Goal: Information Seeking & Learning: Learn about a topic

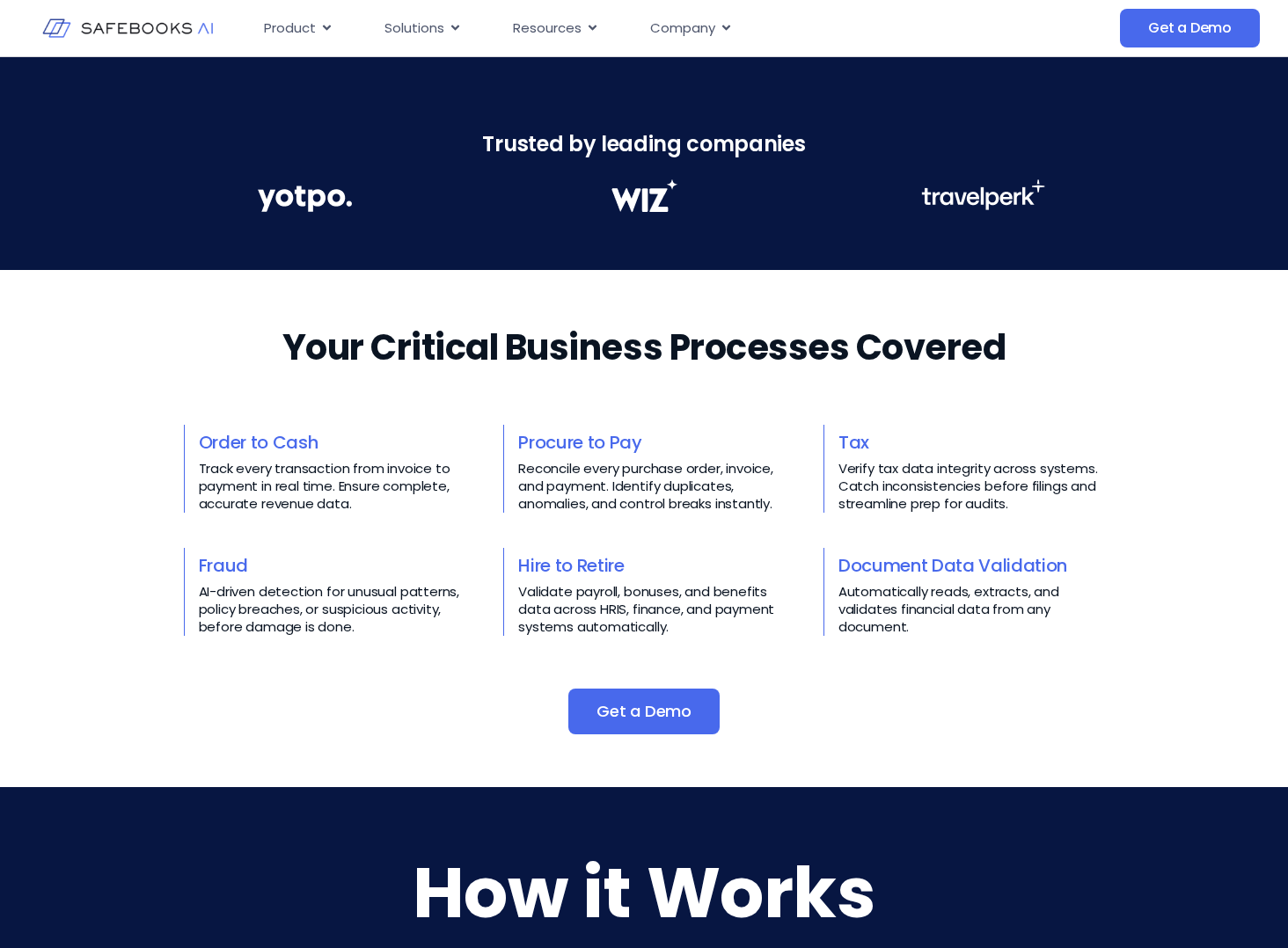
scroll to position [528, 0]
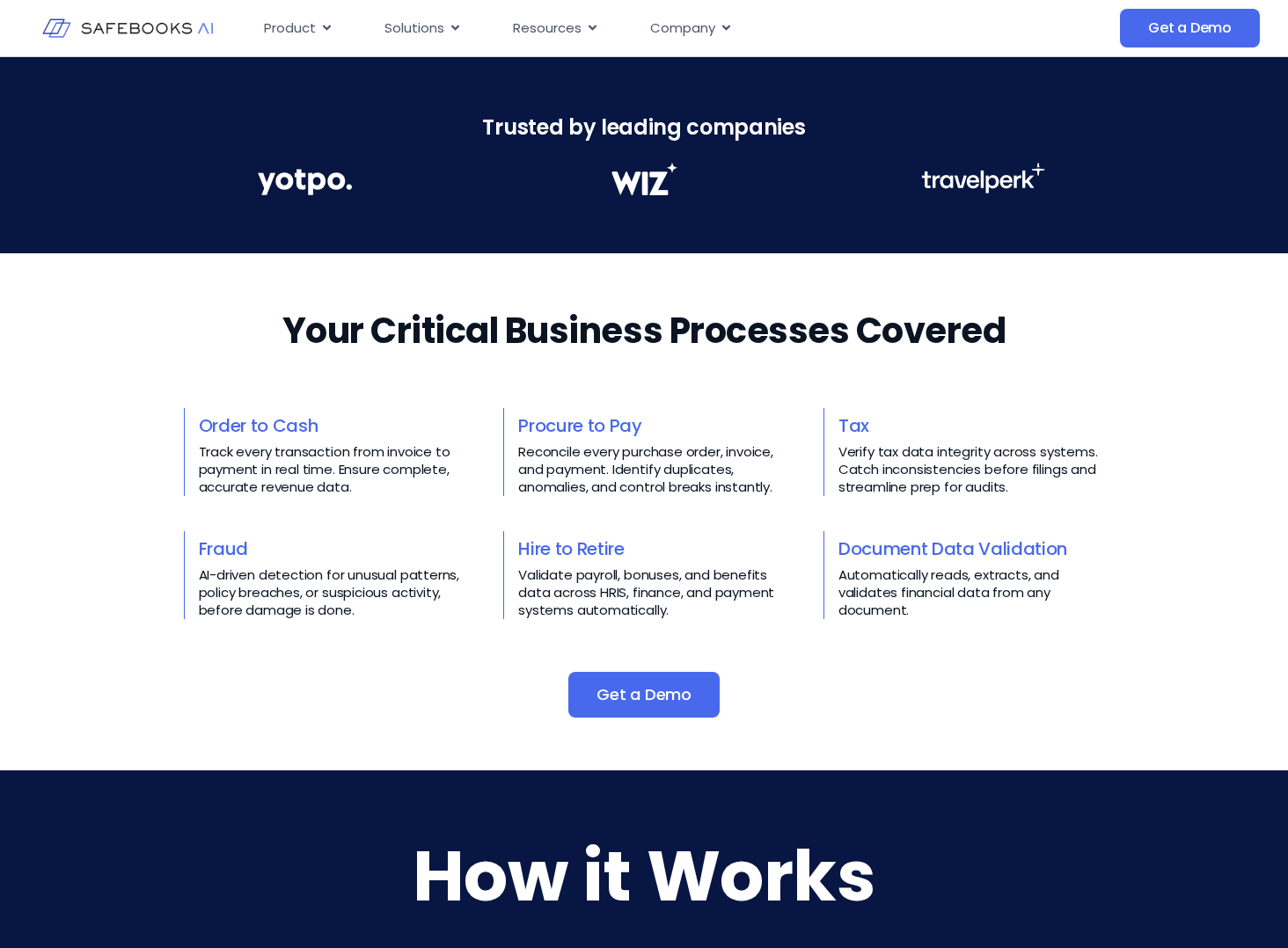
drag, startPoint x: 515, startPoint y: 473, endPoint x: 722, endPoint y: 390, distance: 223.0
click at [722, 390] on div "Your Critical Business Processes Covered​​ Order to Cash Track every transactio…" at bounding box center [644, 512] width 921 height 412
drag, startPoint x: 722, startPoint y: 390, endPoint x: 681, endPoint y: 374, distance: 44.0
click at [681, 374] on div "Your Critical Business Processes Covered​​ Order to Cash Track every transactio…" at bounding box center [644, 512] width 921 height 412
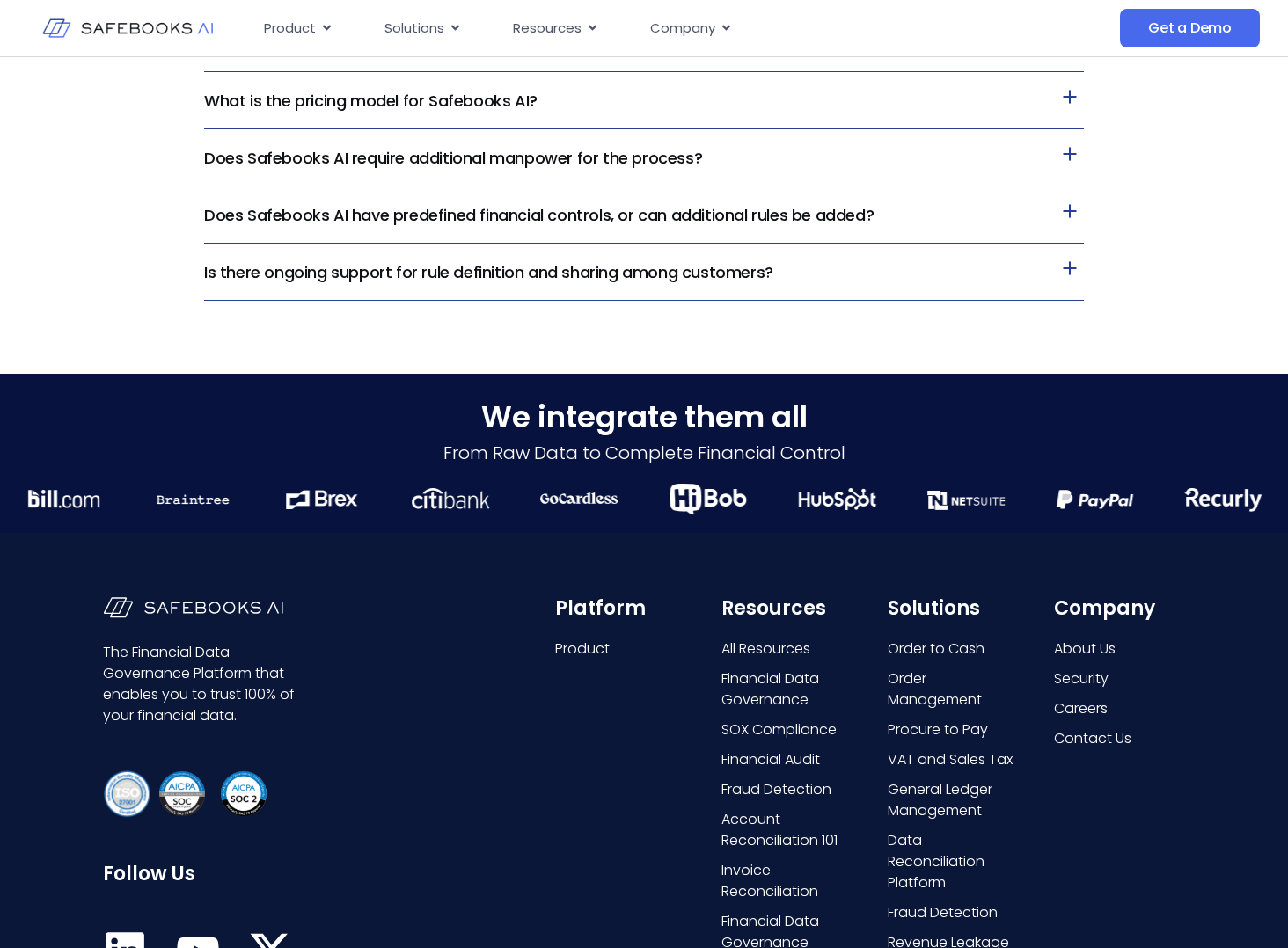
scroll to position [4135, 0]
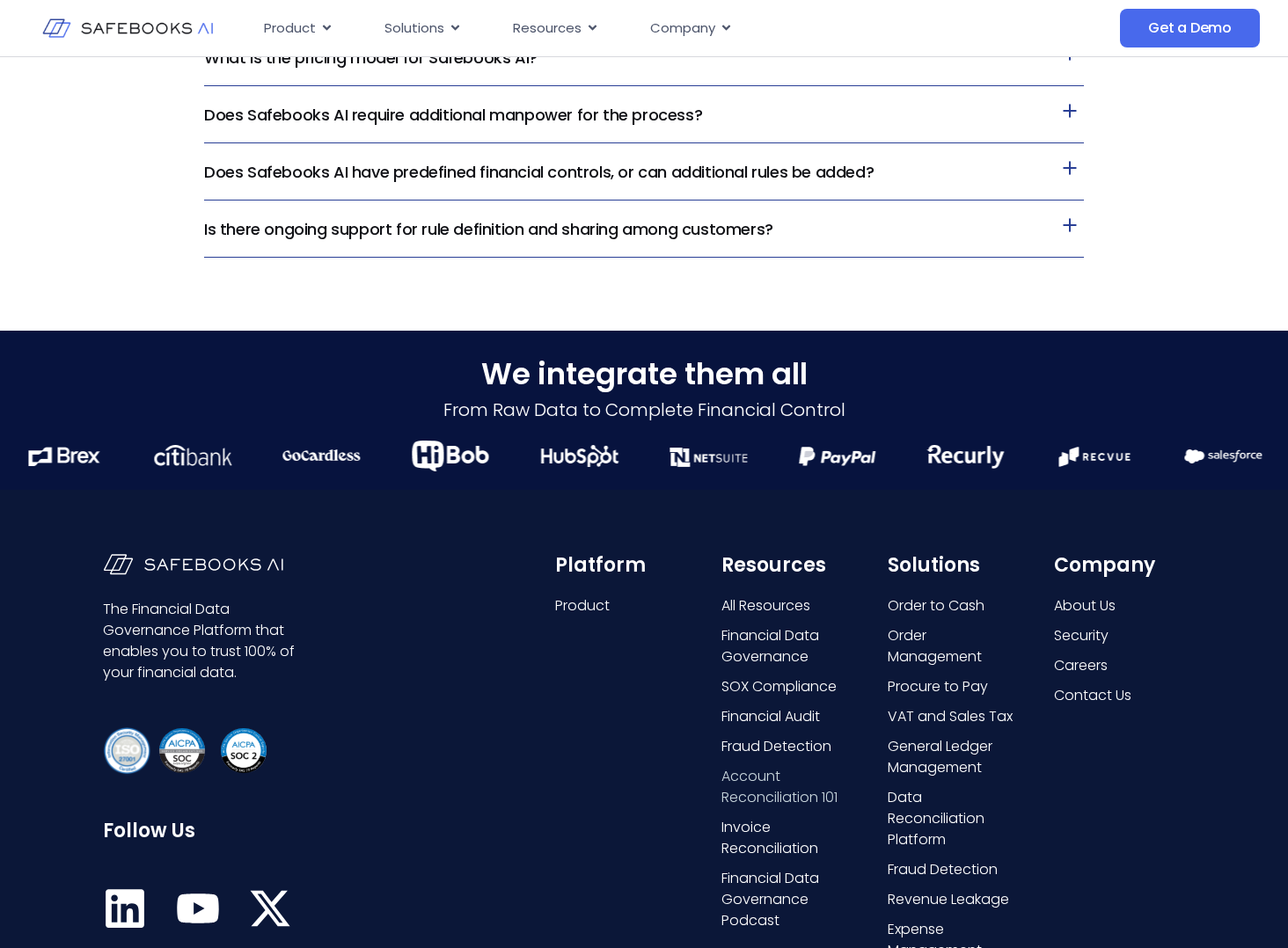
click at [744, 793] on span "Account Reconciliation 101" at bounding box center [787, 787] width 131 height 42
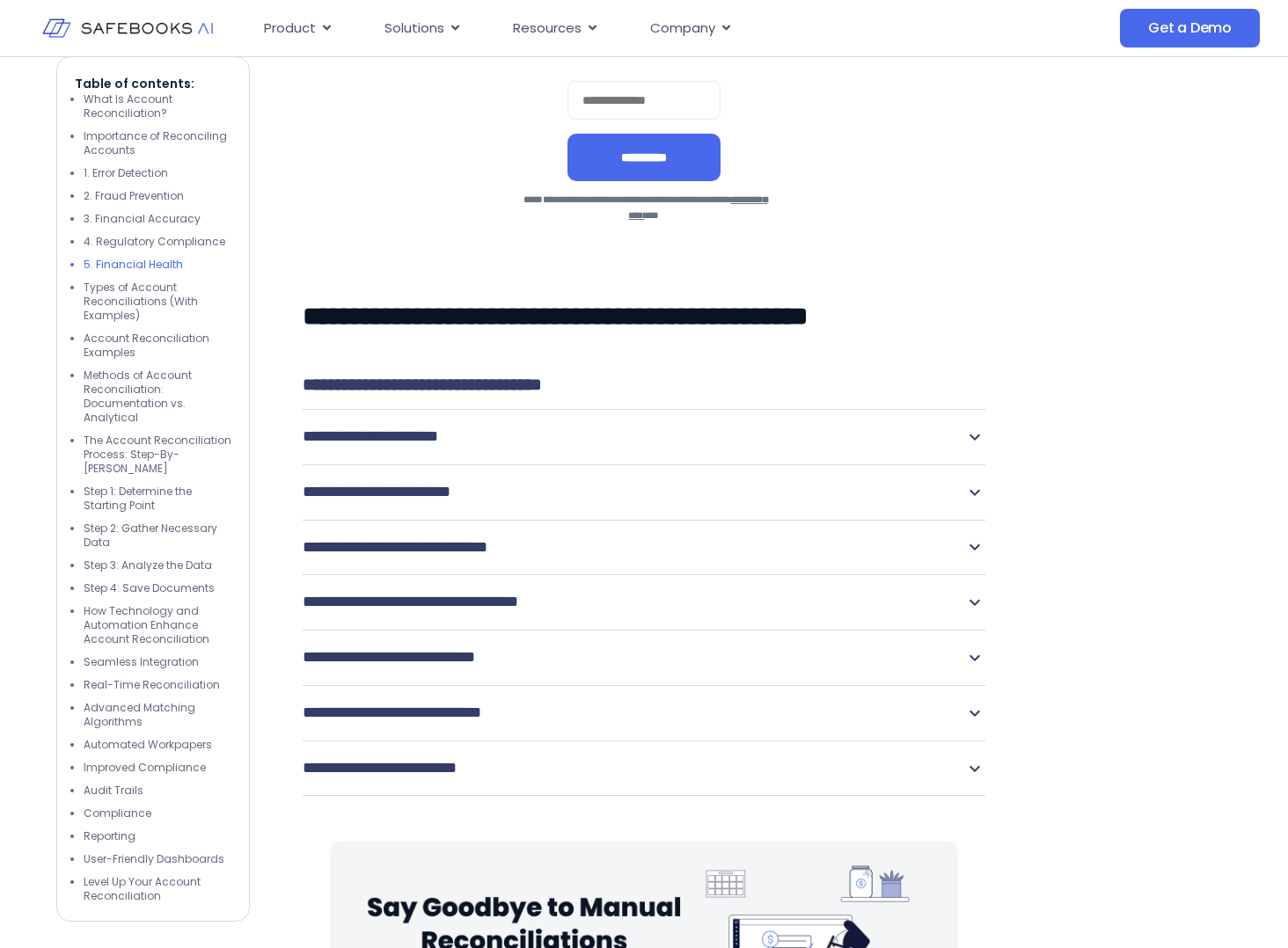
scroll to position [3871, 0]
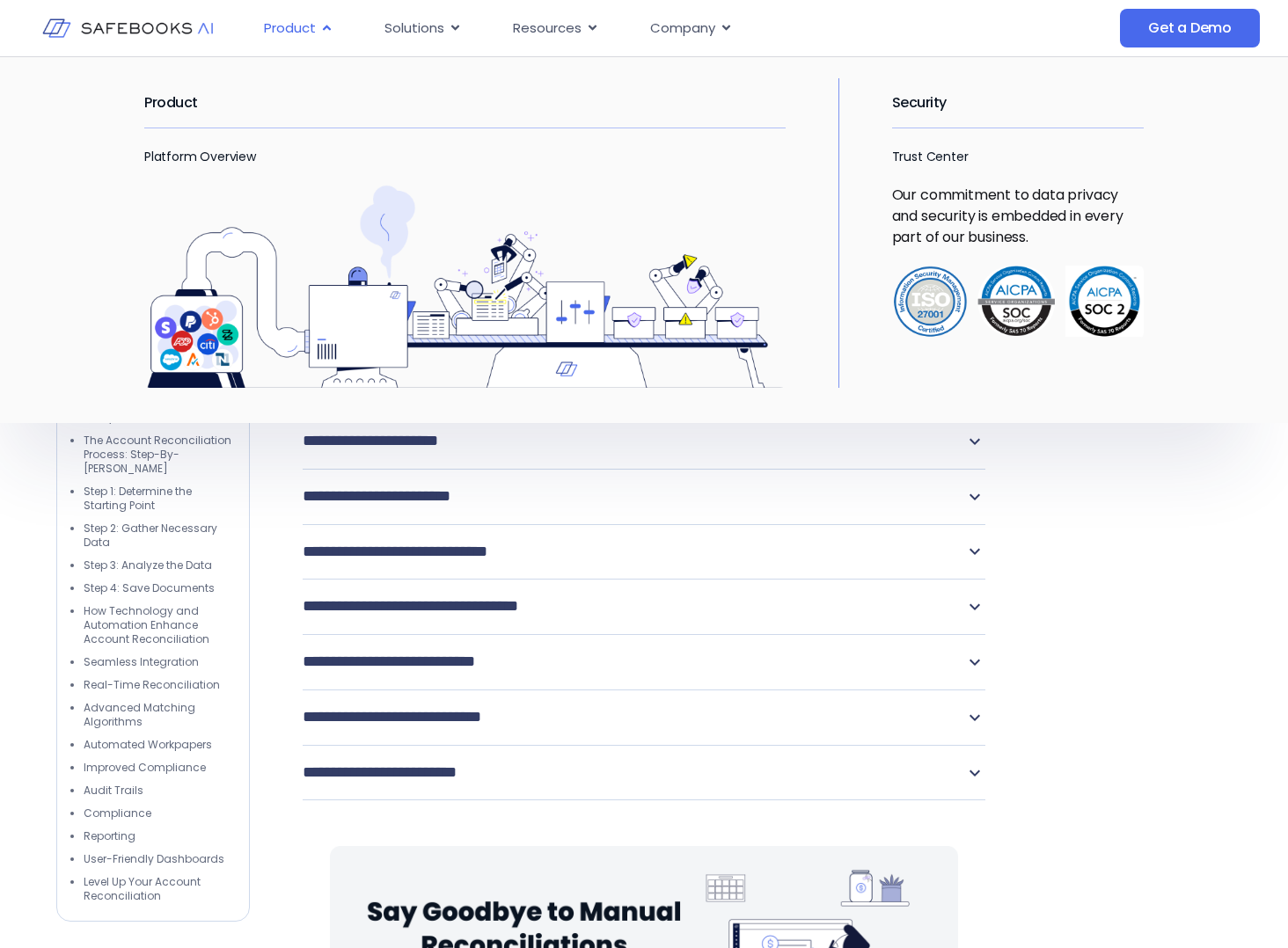
click at [312, 34] on span "Product" at bounding box center [289, 29] width 51 height 21
click at [198, 95] on h2 "Product" at bounding box center [464, 103] width 641 height 50
click at [187, 99] on h2 "Product" at bounding box center [464, 103] width 641 height 50
click at [183, 153] on link "Platform Overview" at bounding box center [199, 156] width 111 height 18
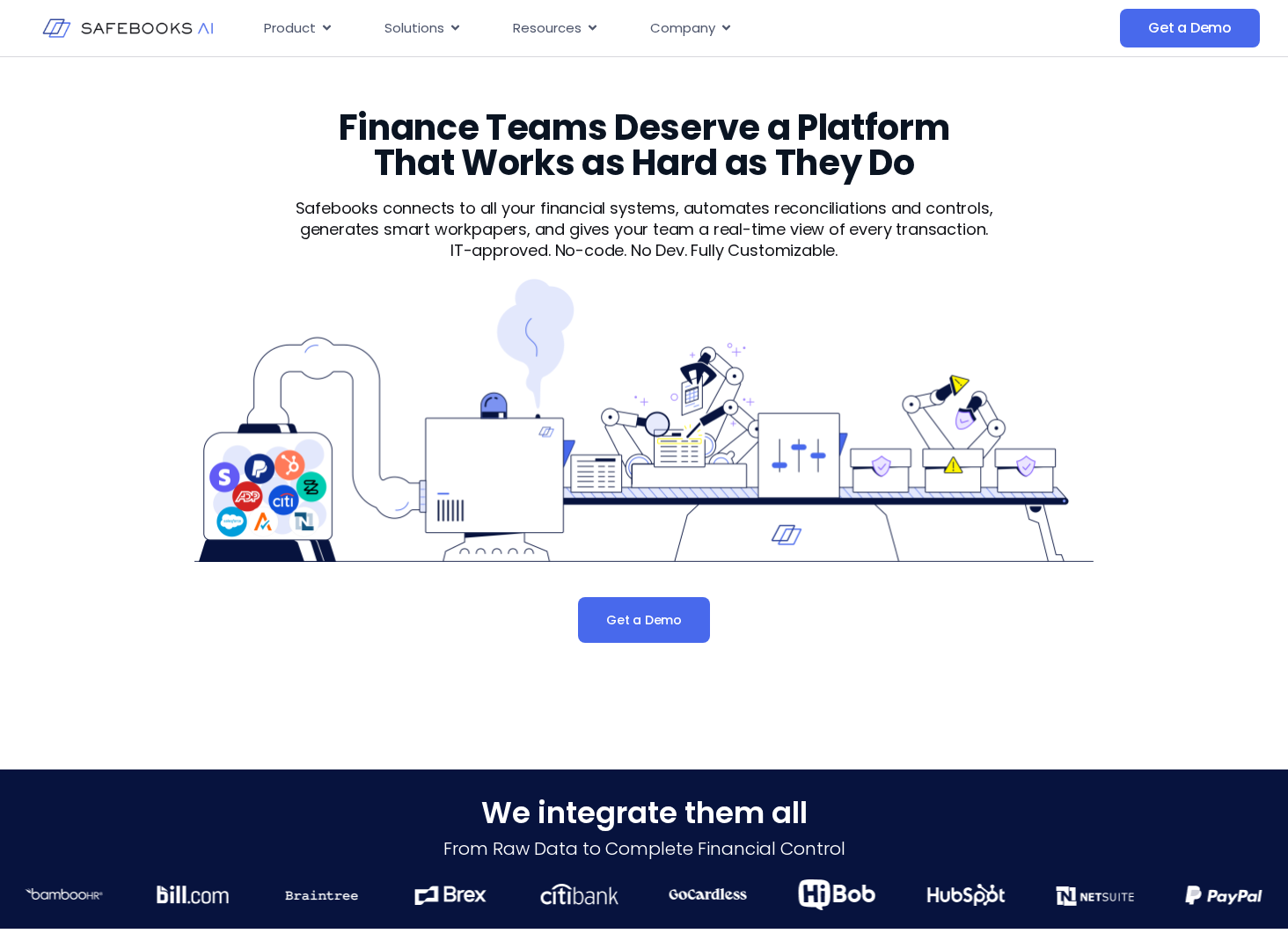
click at [124, 32] on img at bounding box center [127, 28] width 170 height 50
